Goal: Information Seeking & Learning: Learn about a topic

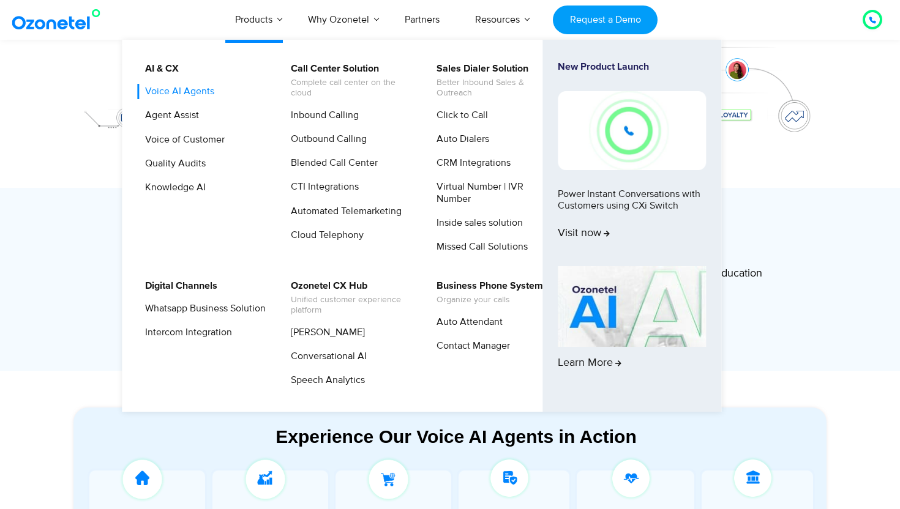
click at [192, 88] on link "Voice AI Agents" at bounding box center [176, 91] width 79 height 15
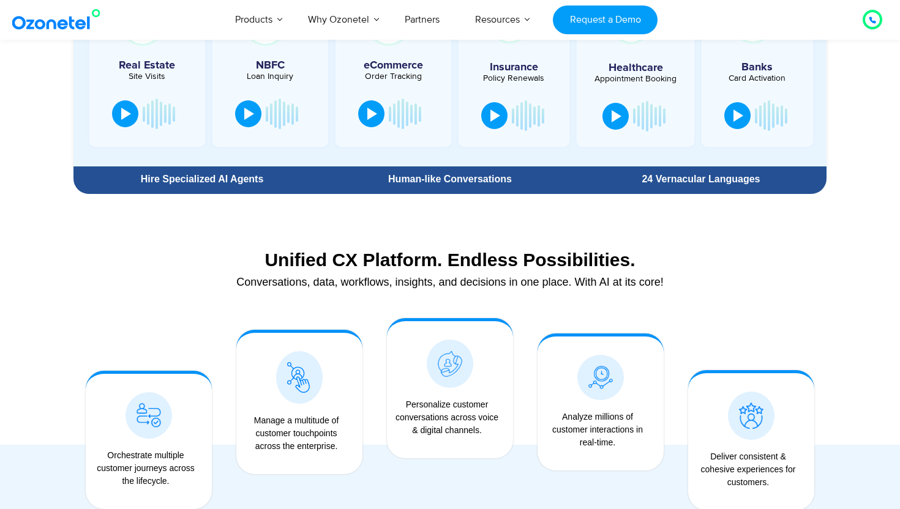
scroll to position [992, 0]
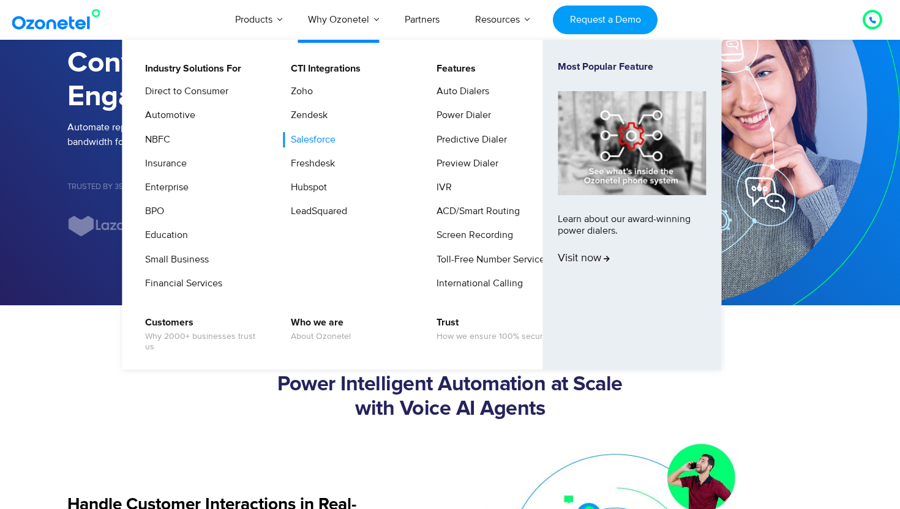
scroll to position [141, 0]
